Goal: Transaction & Acquisition: Obtain resource

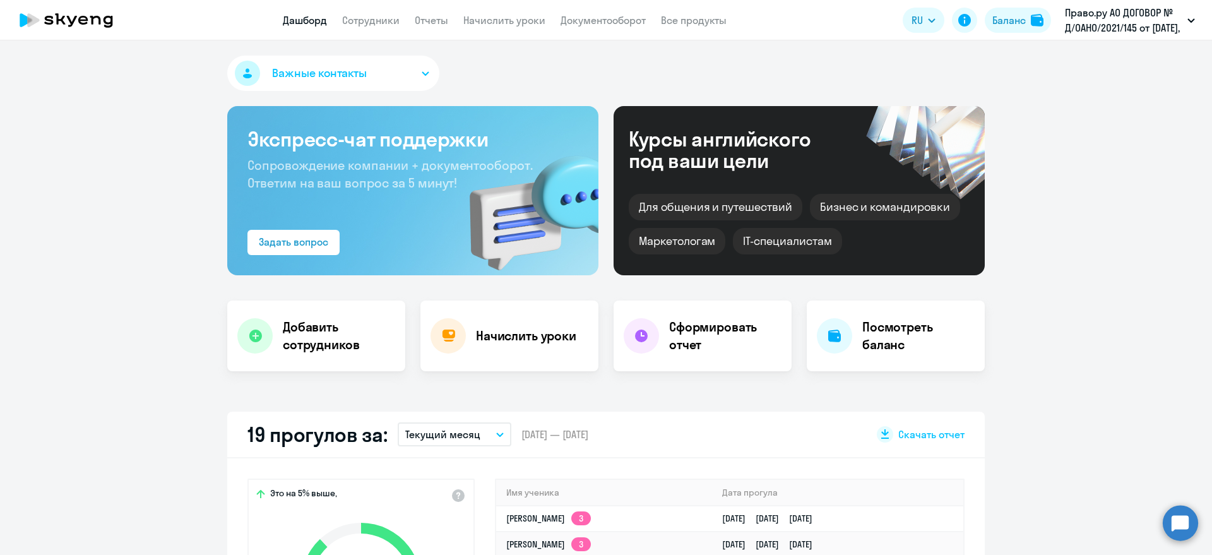
select select "30"
click at [435, 23] on link "Отчеты" at bounding box center [431, 20] width 33 height 13
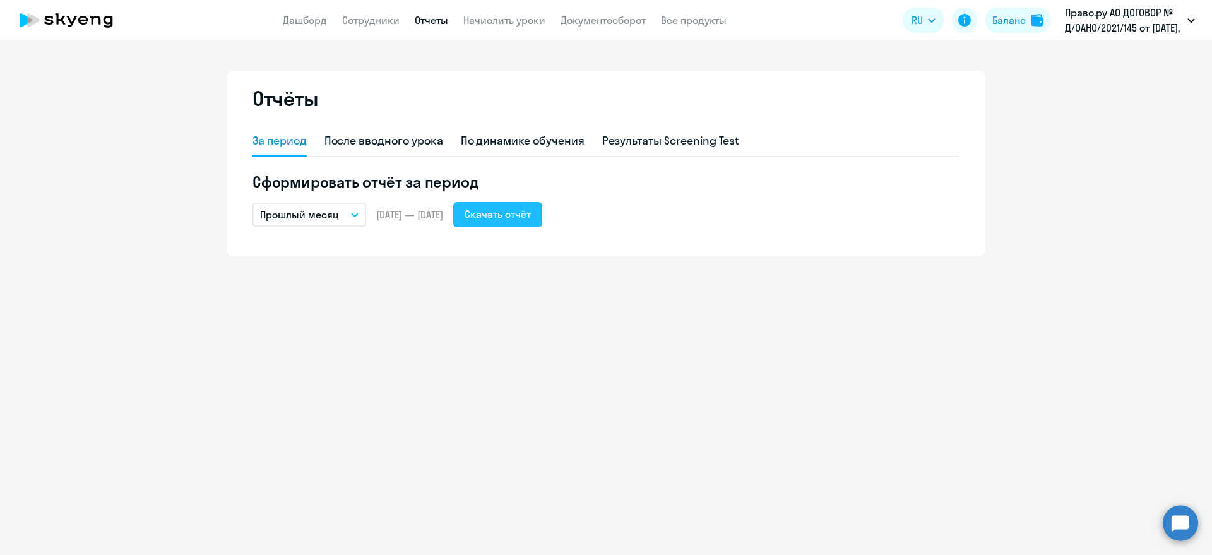
click at [531, 214] on div "Скачать отчёт" at bounding box center [498, 213] width 66 height 15
click at [493, 235] on div "За период После вводного урока По динамике обучения Результаты Screening Test С…" at bounding box center [606, 183] width 707 height 115
click at [510, 221] on div "Скачать отчёт" at bounding box center [498, 213] width 66 height 15
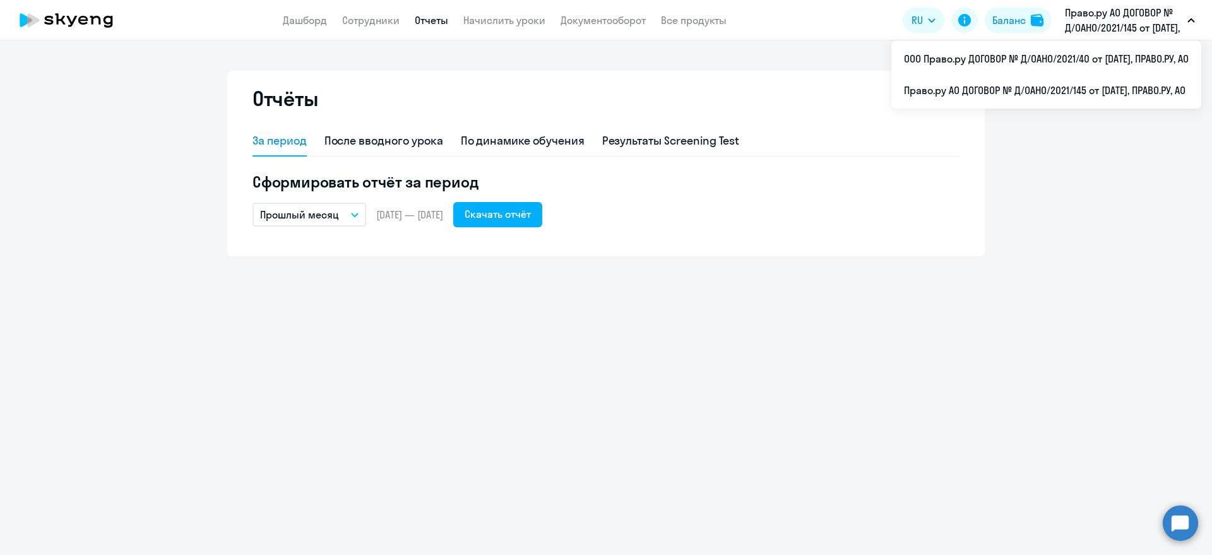
click at [167, 332] on div "Отчёты За период После вводного урока По динамике обучения Результаты Screening…" at bounding box center [606, 297] width 1212 height 515
click at [1104, 27] on p "Право.ру АО ДОГОВОР № Д/OAHO/2021/145 от [DATE], ПРАВО.РУ, АО" at bounding box center [1123, 20] width 117 height 30
click at [1105, 26] on p "Право.ру АО ДОГОВОР № Д/OAHO/2021/145 от [DATE], ПРАВО.РУ, АО" at bounding box center [1123, 20] width 117 height 30
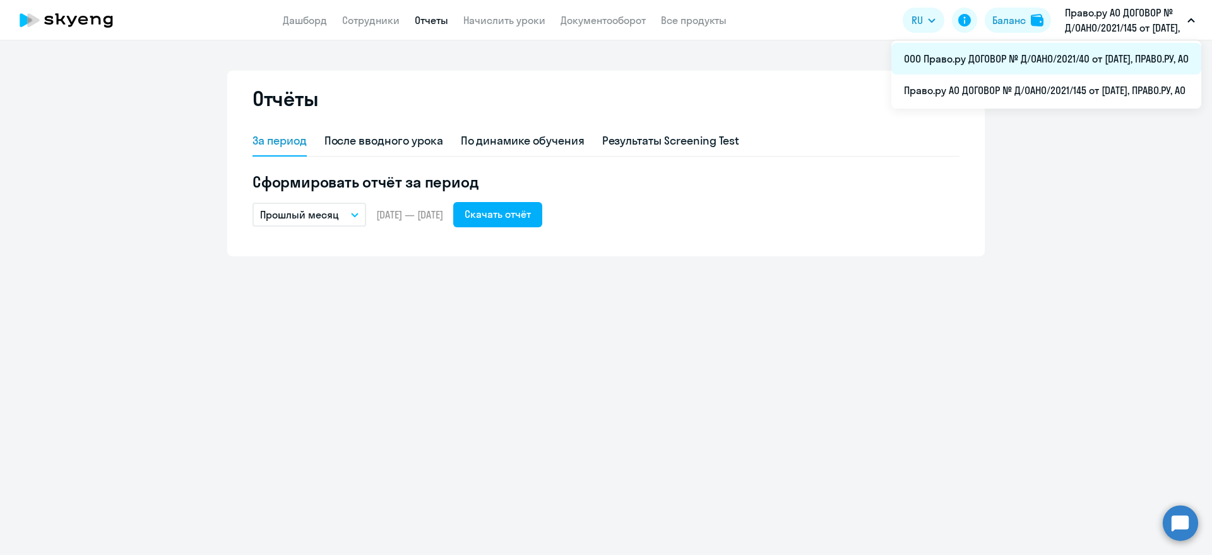
click at [1029, 63] on li "ООО Право.ру ДОГОВОР № Д/OAHO/2021/40 от [DATE], ПРАВО.РУ, АО" at bounding box center [1047, 59] width 310 height 32
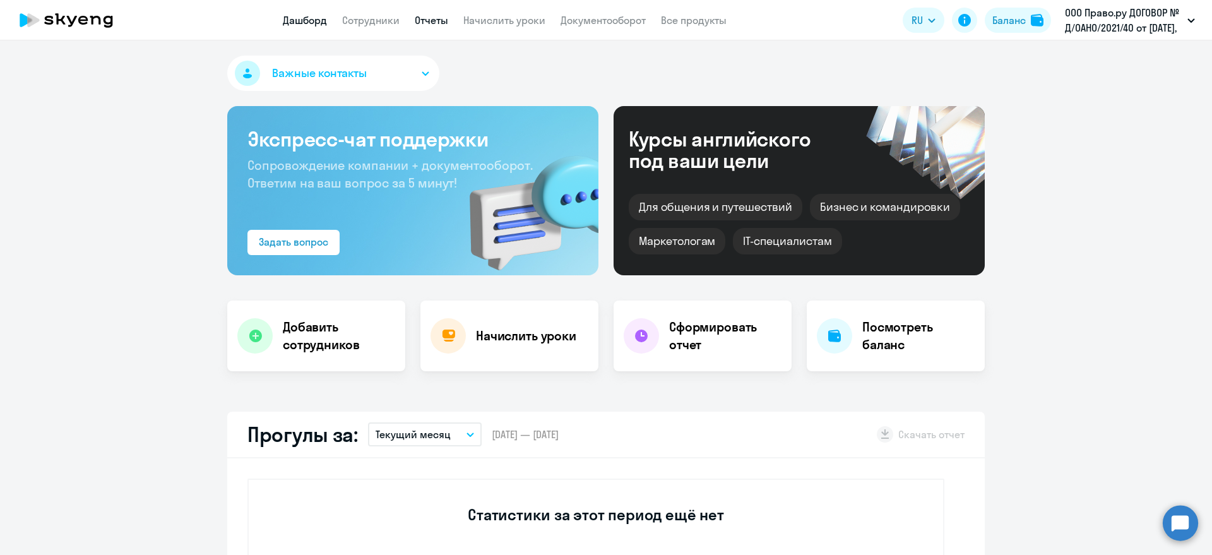
click at [426, 22] on link "Отчеты" at bounding box center [431, 20] width 33 height 13
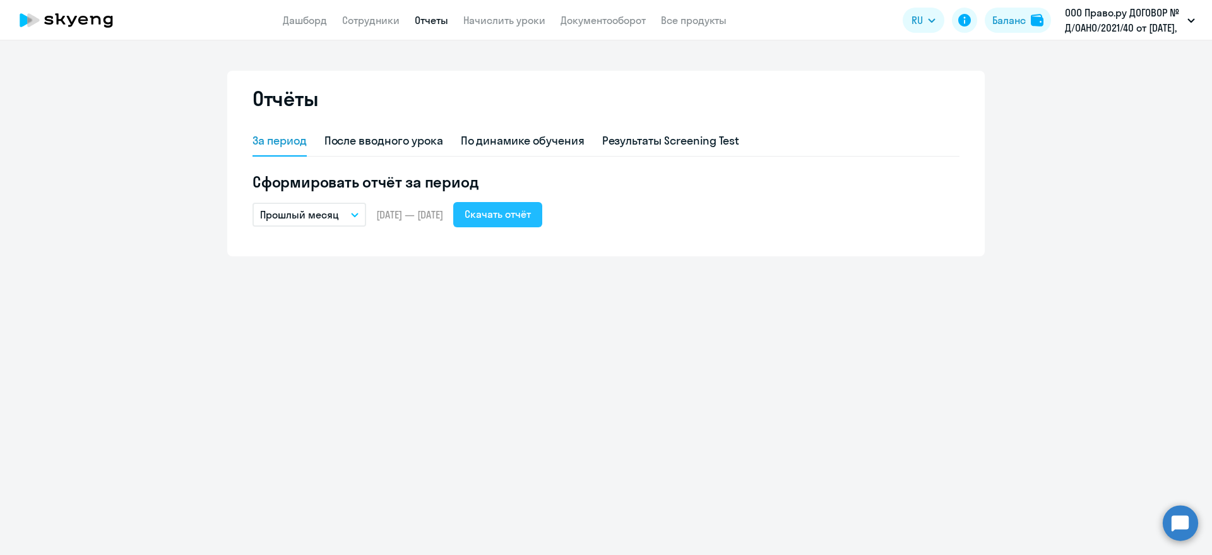
click at [531, 212] on div "Скачать отчёт" at bounding box center [498, 213] width 66 height 15
